Goal: Navigation & Orientation: Find specific page/section

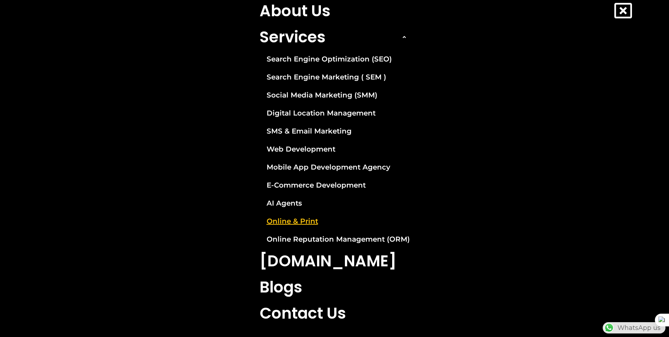
scroll to position [0, 72]
click at [287, 220] on link "Online & Print" at bounding box center [334, 221] width 161 height 18
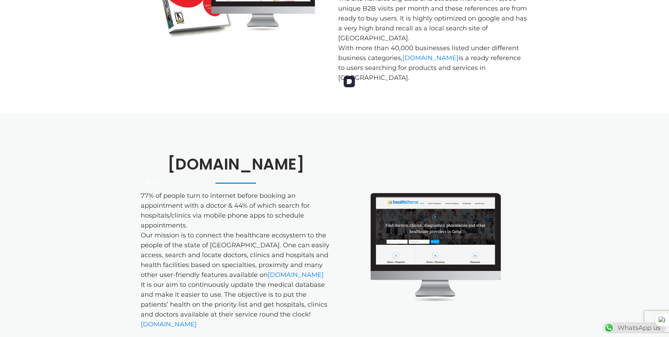
scroll to position [247, 0]
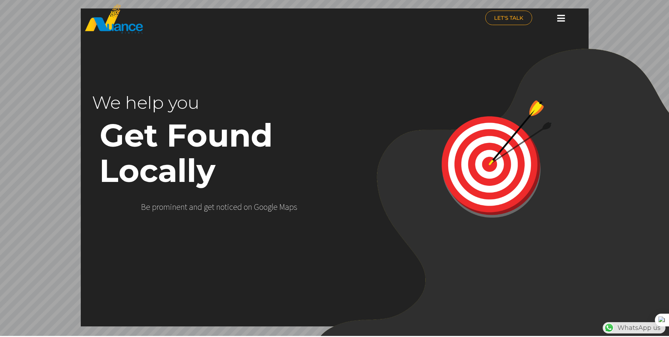
click at [287, 108] on rs-layer "We help you" at bounding box center [202, 102] width 220 height 35
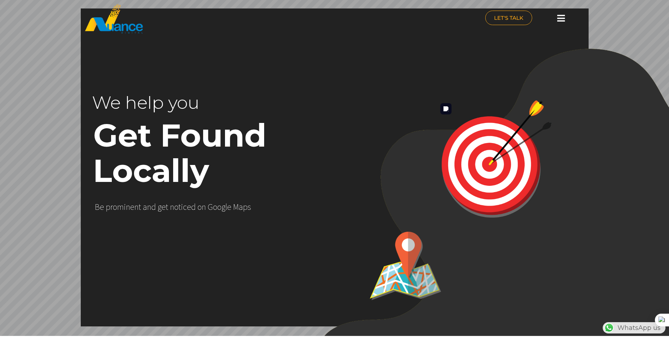
click at [469, 155] on img at bounding box center [497, 159] width 124 height 124
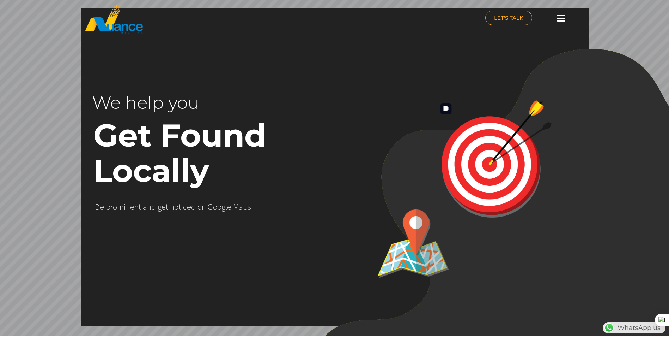
scroll to position [0, 186]
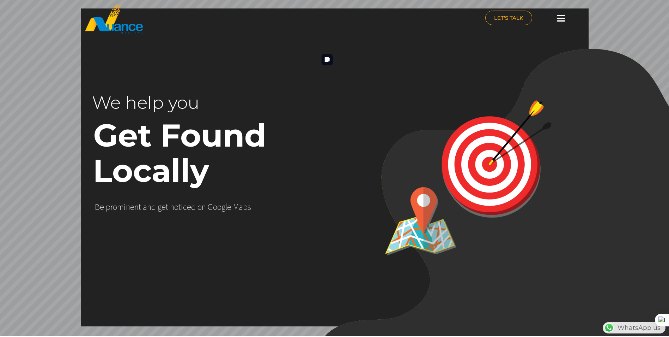
click at [402, 114] on img at bounding box center [502, 218] width 373 height 340
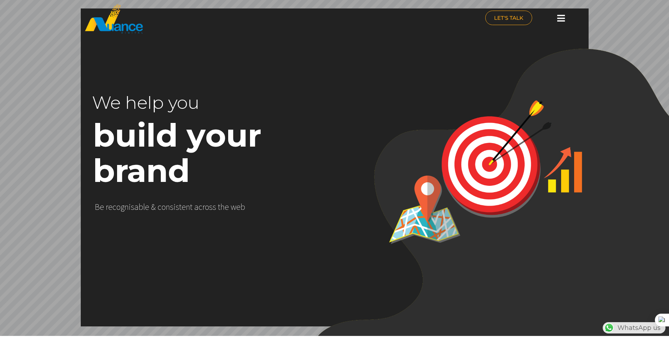
click at [193, 165] on rs-layer "build your brand" at bounding box center [232, 153] width 278 height 71
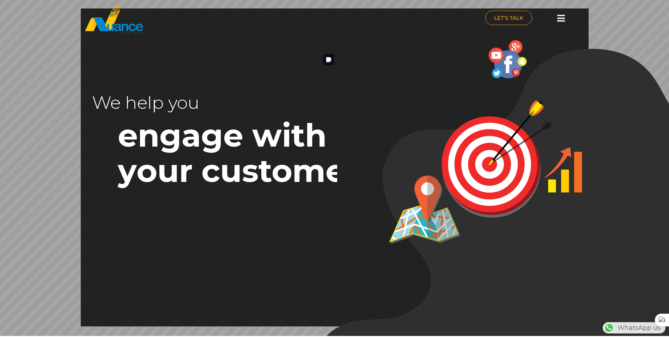
click at [512, 268] on img at bounding box center [504, 218] width 373 height 340
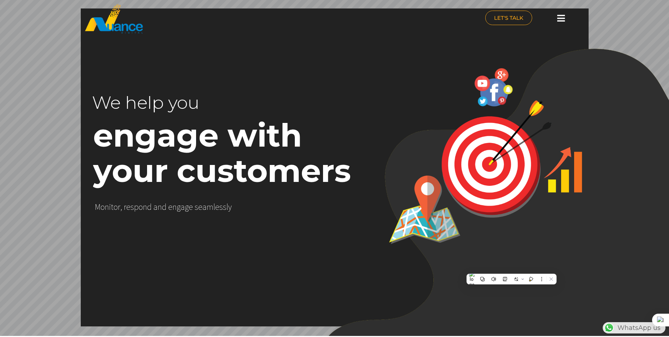
scroll to position [0, 0]
click at [560, 18] on icon at bounding box center [562, 18] width 8 height 9
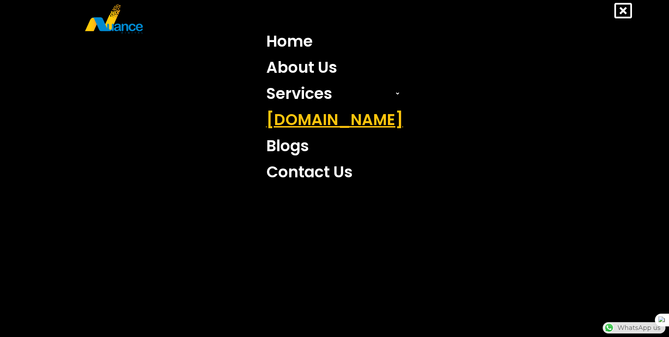
click at [317, 119] on link "[DOMAIN_NAME]" at bounding box center [334, 120] width 147 height 26
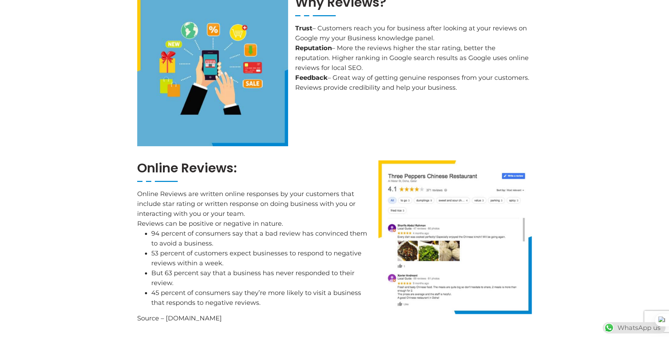
scroll to position [917, 0]
